Goal: Task Accomplishment & Management: Use online tool/utility

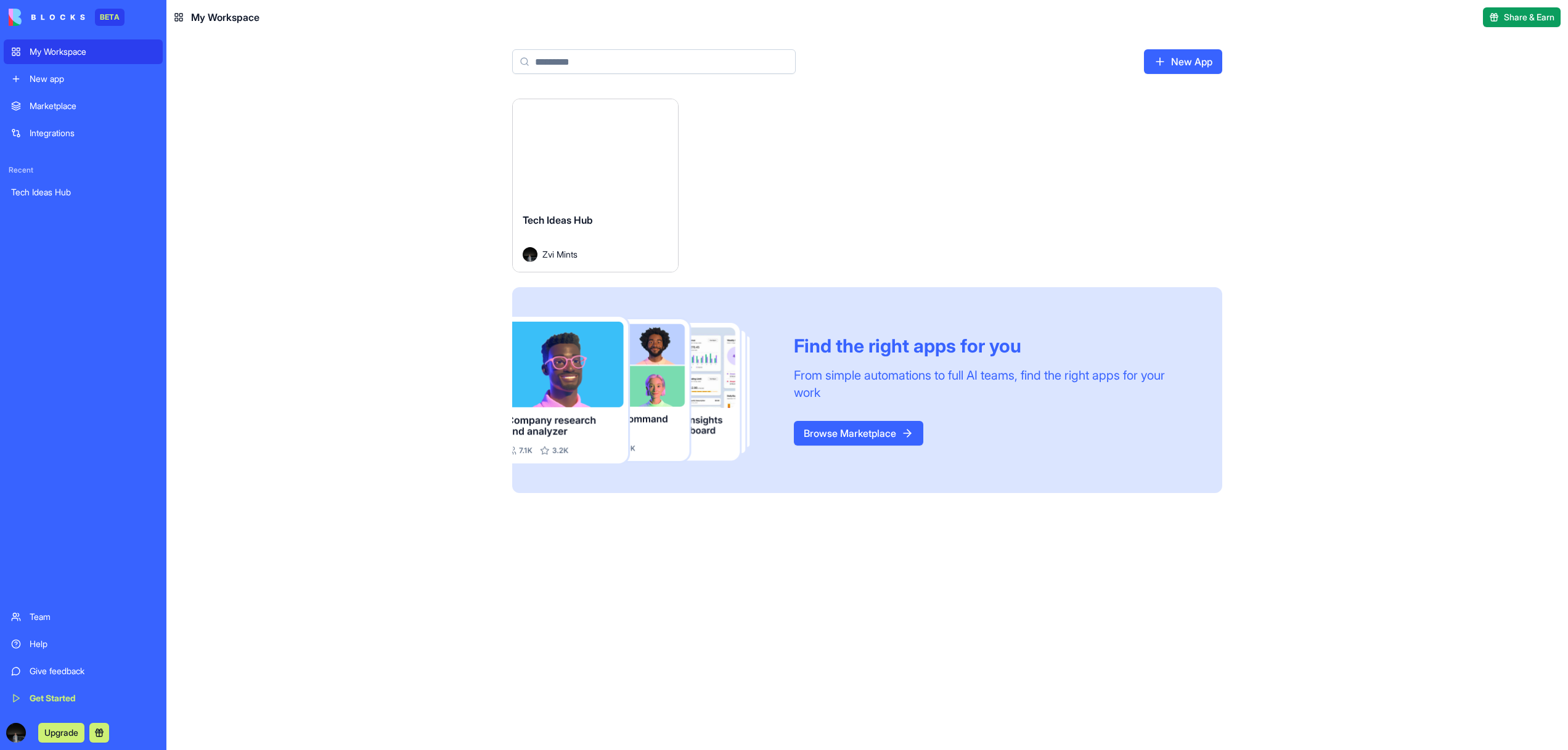
click at [569, 165] on div "Launch" at bounding box center [596, 151] width 165 height 103
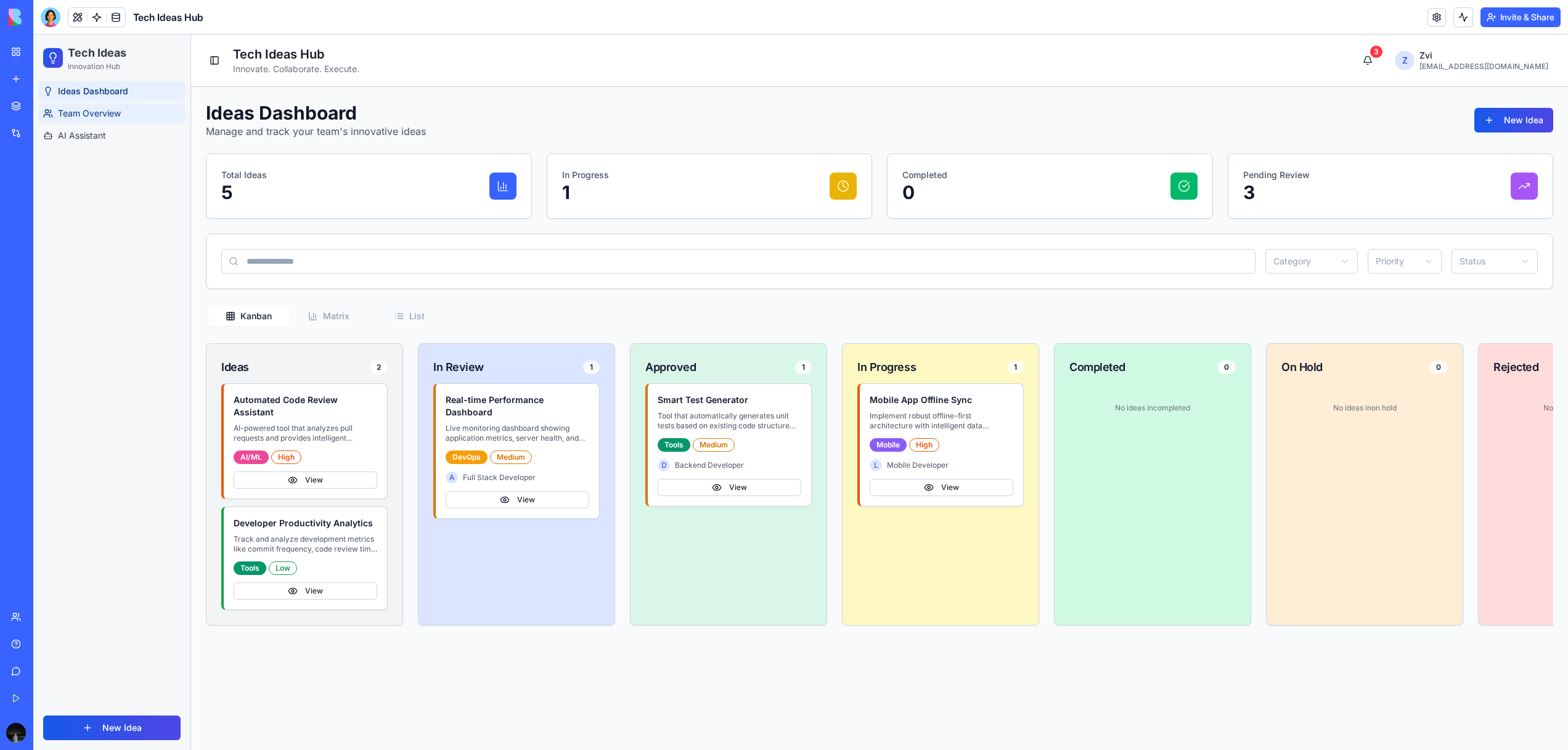
click at [91, 115] on span "Team Overview" at bounding box center [90, 113] width 63 height 13
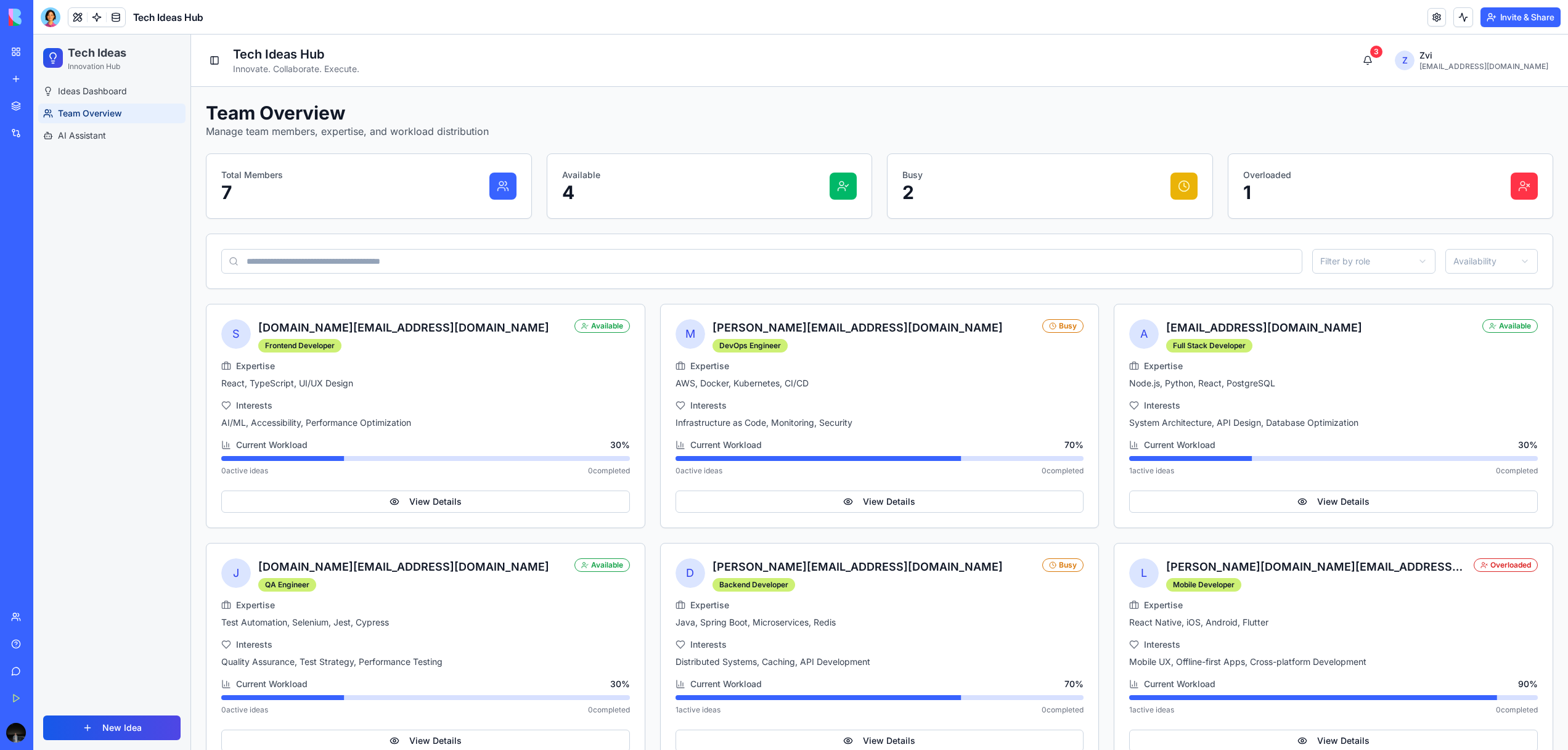
click at [70, 151] on div "Ideas Dashboard Team Overview AI Assistant" at bounding box center [112, 394] width 158 height 625
click at [71, 133] on span "AI Assistant" at bounding box center [82, 135] width 48 height 13
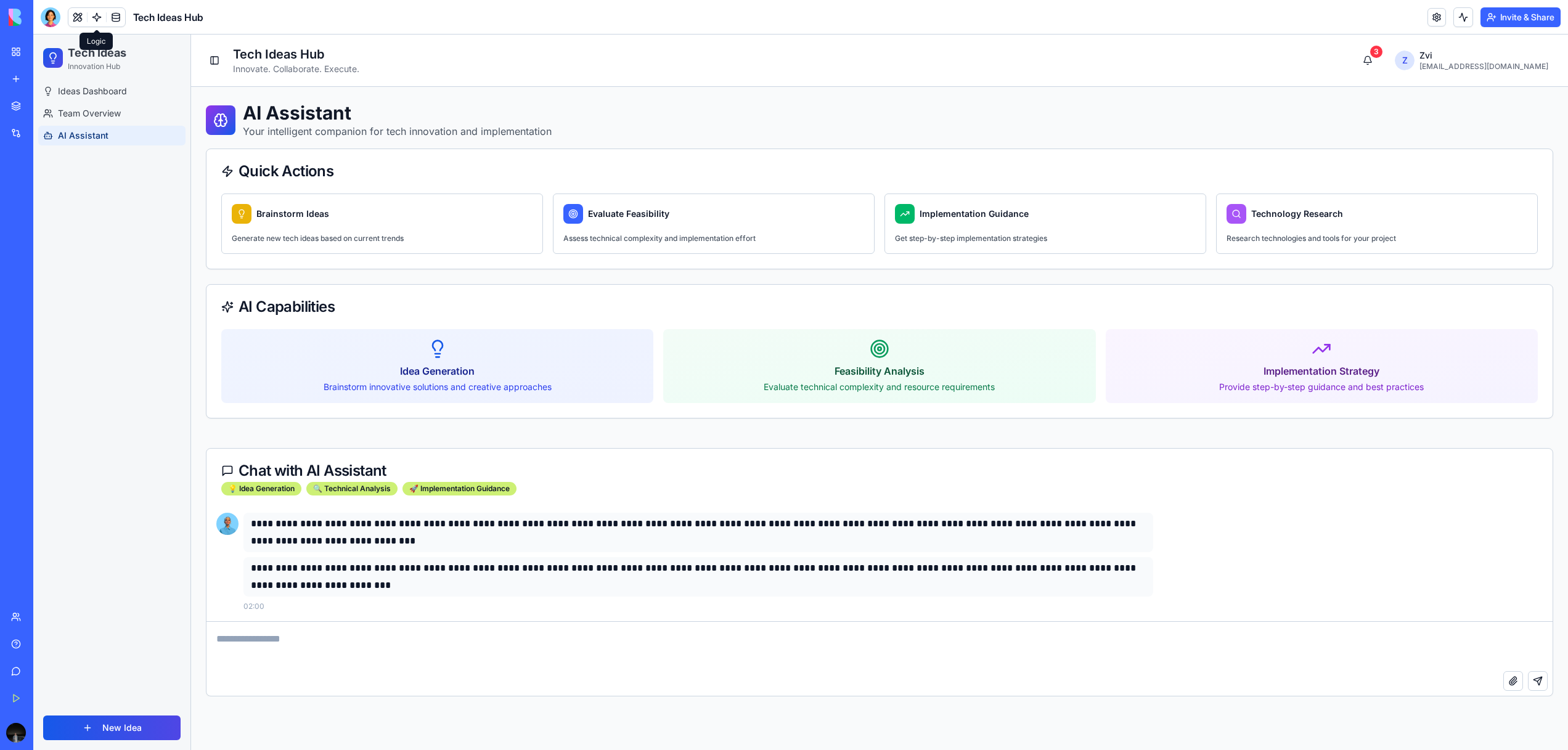
click at [96, 21] on link at bounding box center [96, 17] width 18 height 18
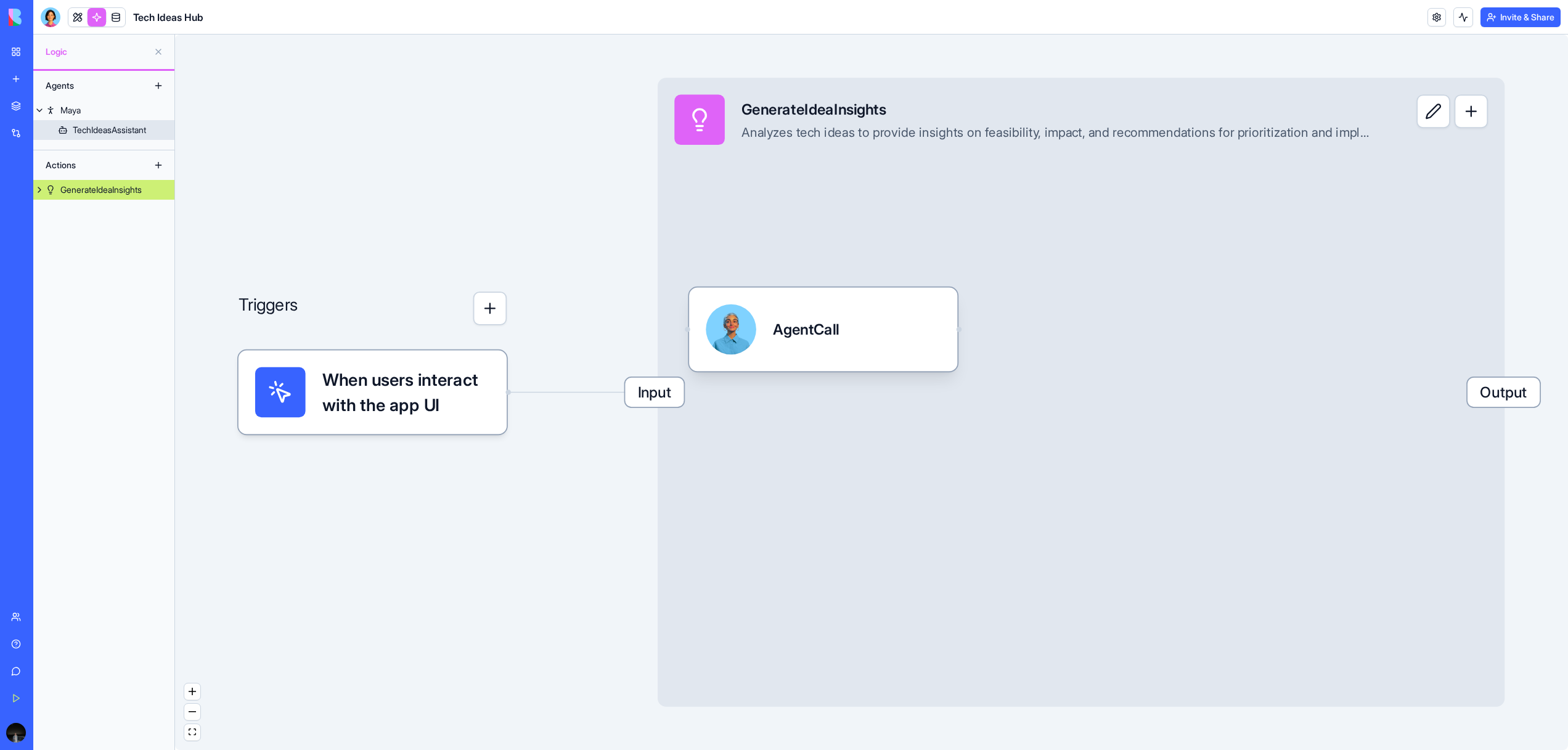
click at [112, 124] on div "TechIdeasAssistant" at bounding box center [109, 129] width 73 height 13
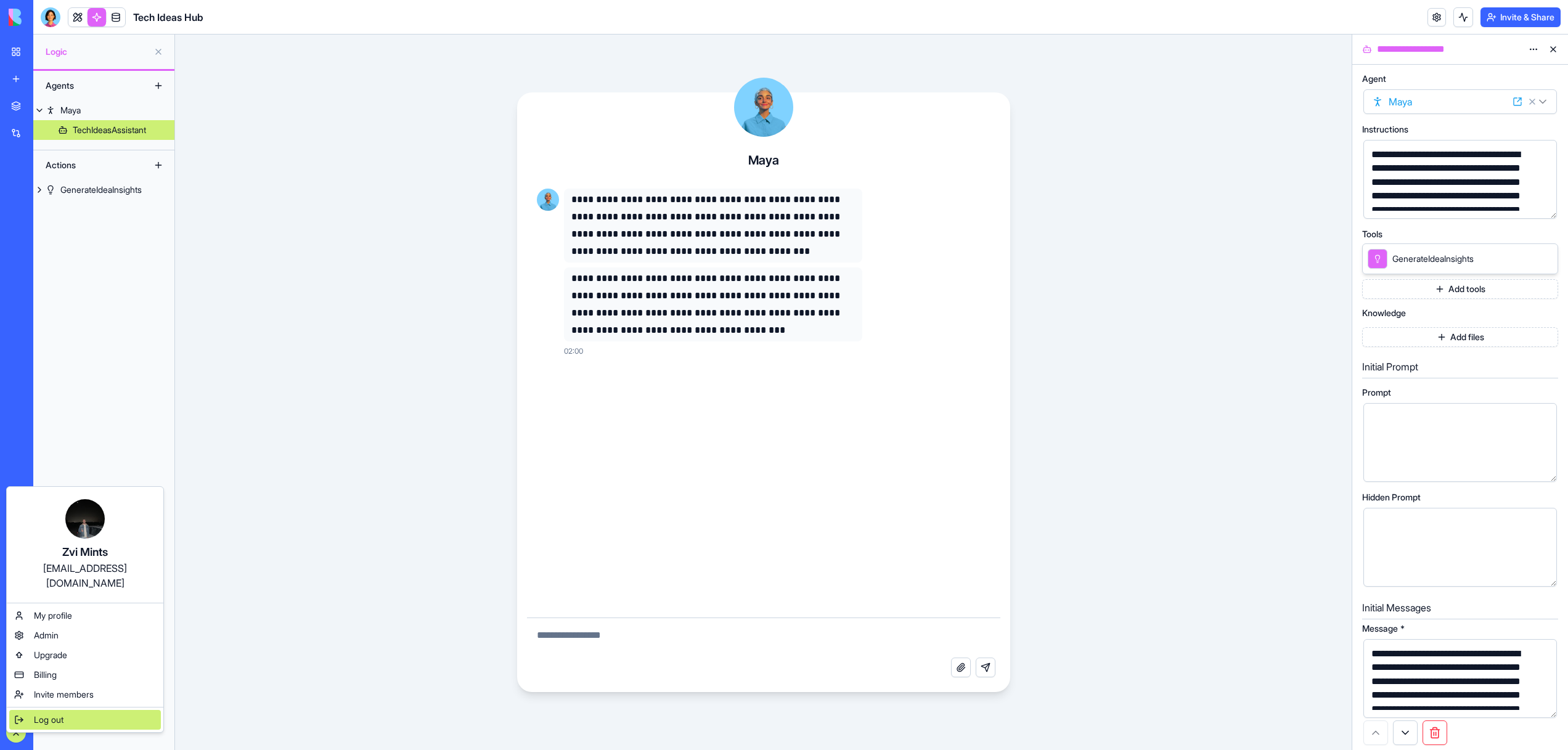
click at [36, 713] on span "Log out" at bounding box center [49, 719] width 29 height 13
